Goal: Task Accomplishment & Management: Manage account settings

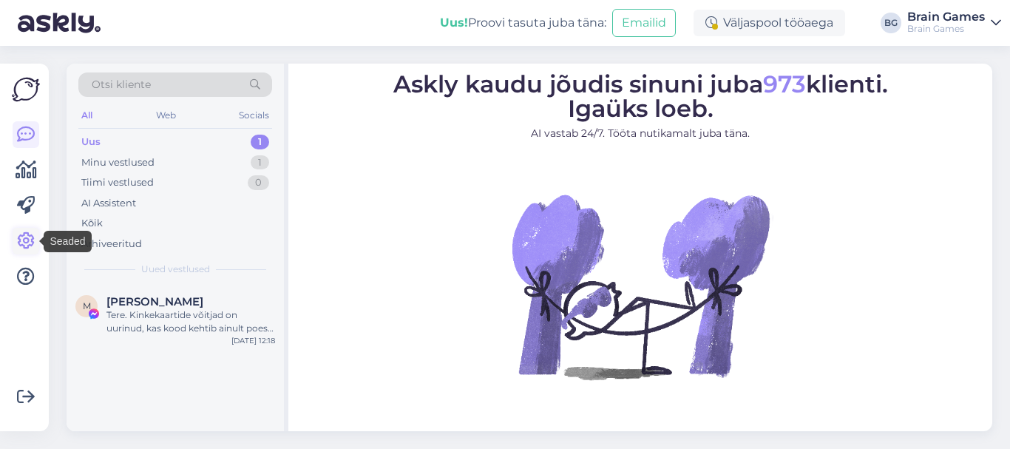
click at [21, 237] on icon at bounding box center [26, 241] width 18 height 18
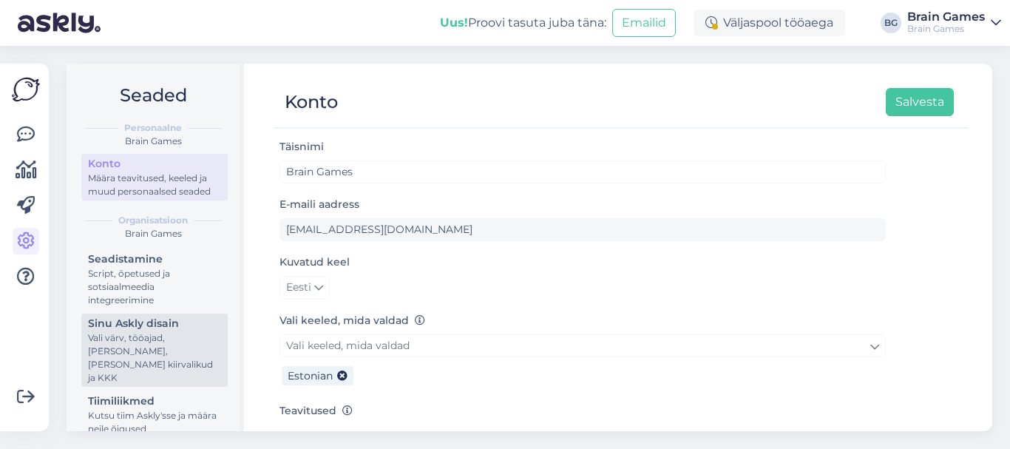
click at [127, 331] on div "Sinu Askly disain" at bounding box center [154, 324] width 133 height 16
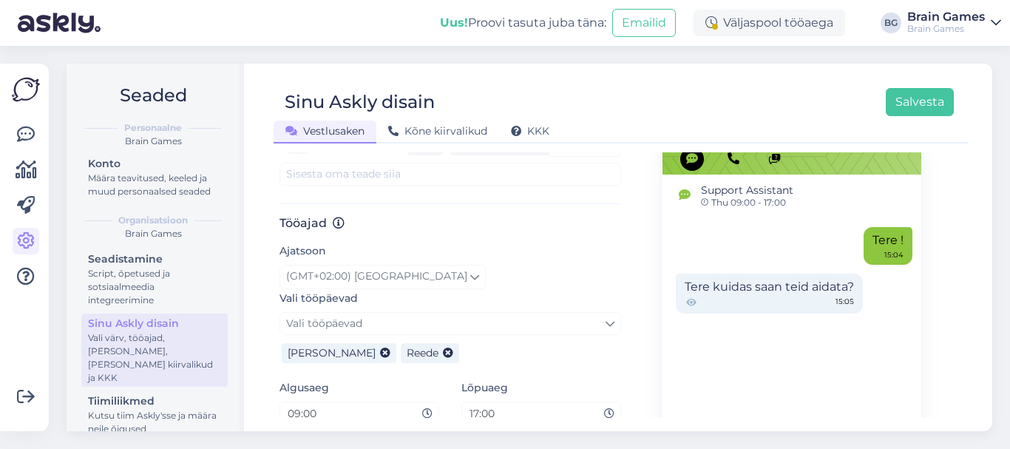
scroll to position [825, 0]
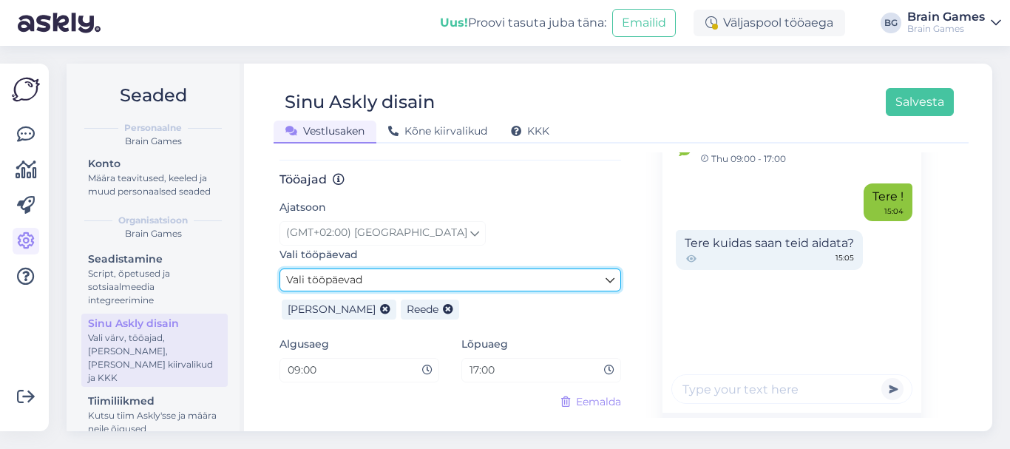
click at [478, 280] on link "Vali tööpäevad" at bounding box center [451, 279] width 342 height 23
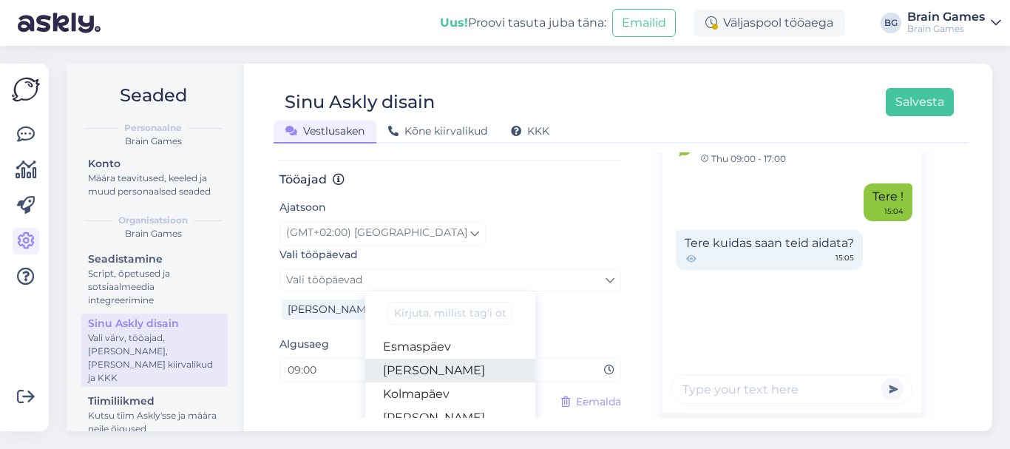
click at [407, 359] on link "[PERSON_NAME]" at bounding box center [450, 371] width 171 height 24
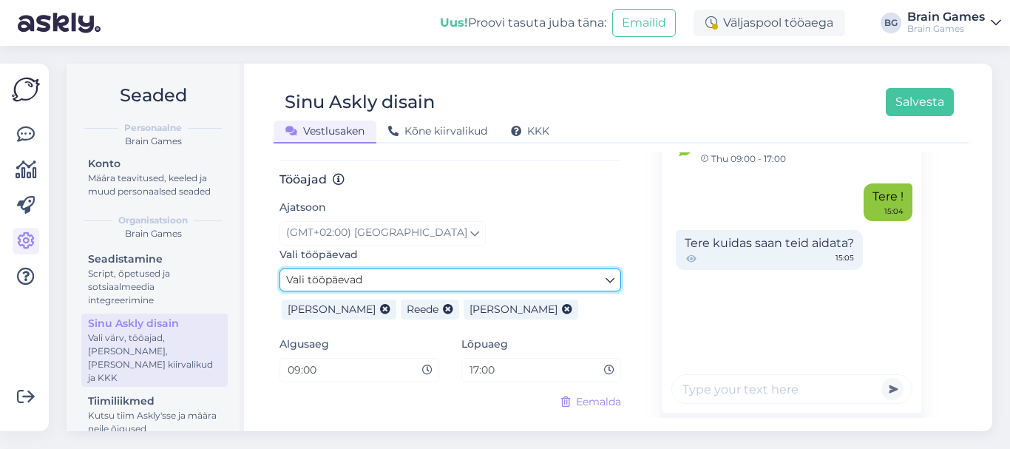
click at [452, 274] on link "Vali tööpäevad" at bounding box center [451, 279] width 342 height 23
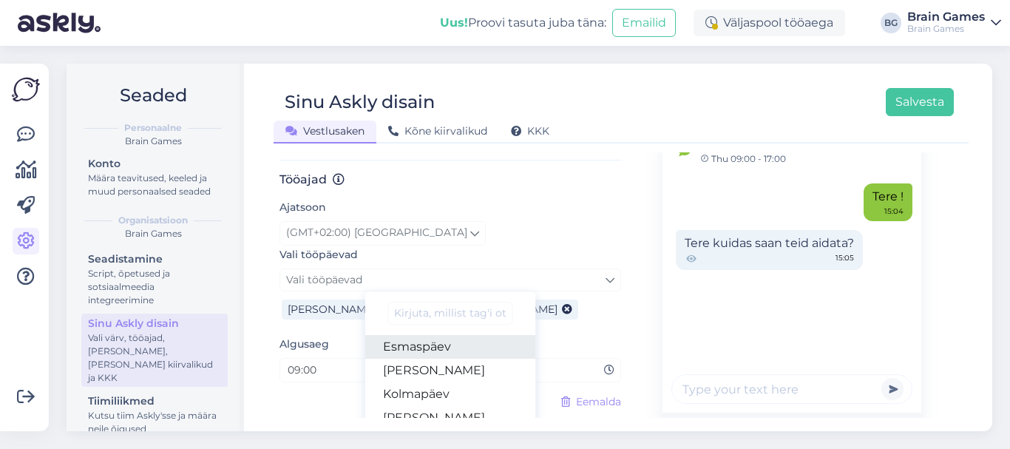
click at [415, 353] on link "Esmaspäev" at bounding box center [450, 347] width 171 height 24
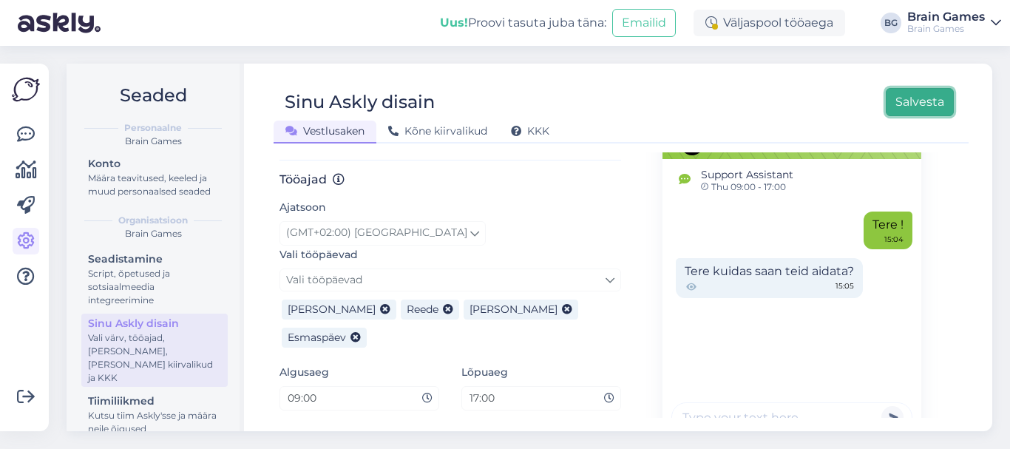
click at [904, 97] on button "Salvesta" at bounding box center [920, 102] width 68 height 28
